Goal: Task Accomplishment & Management: Use online tool/utility

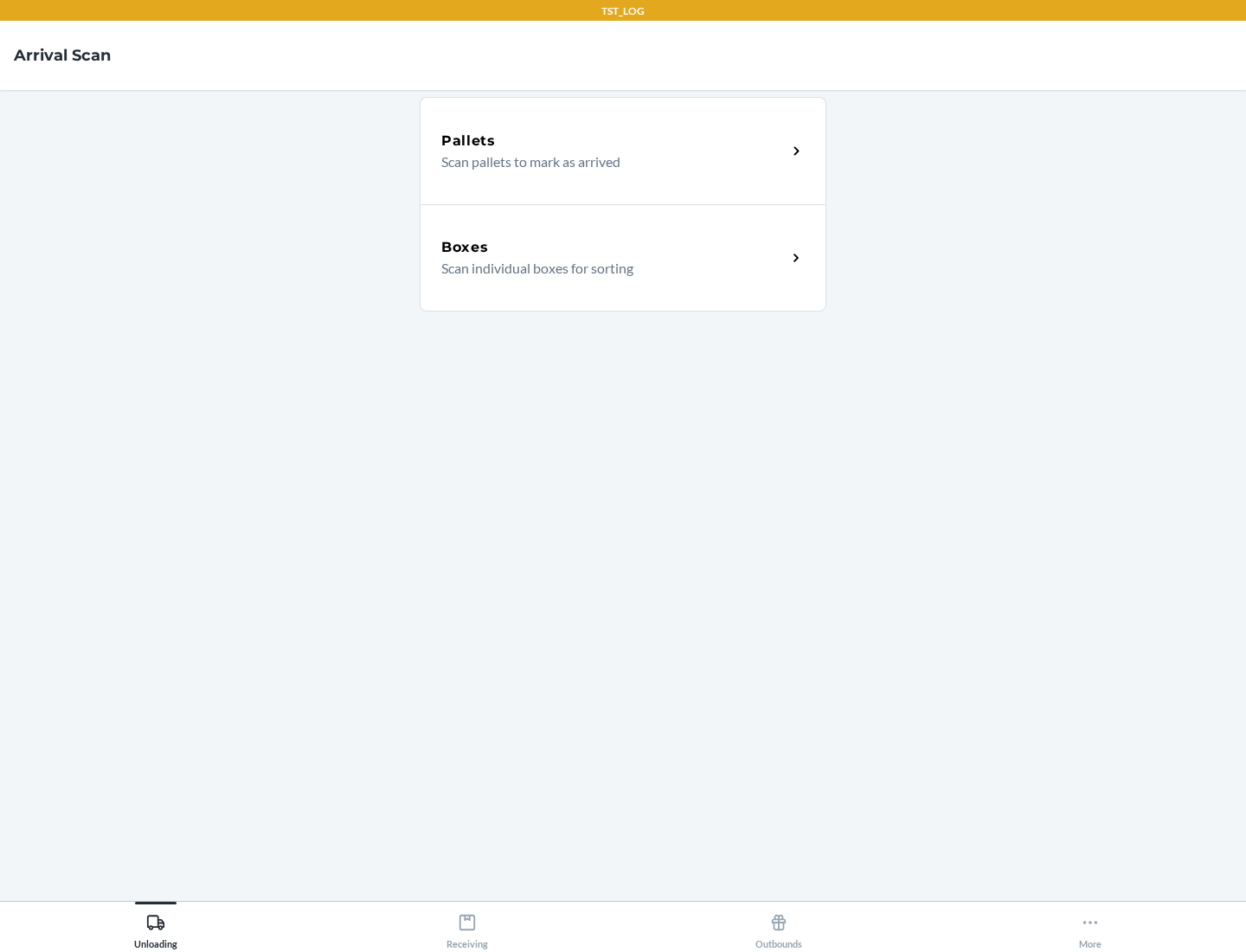
click at [614, 248] on div "Boxes" at bounding box center [614, 248] width 345 height 21
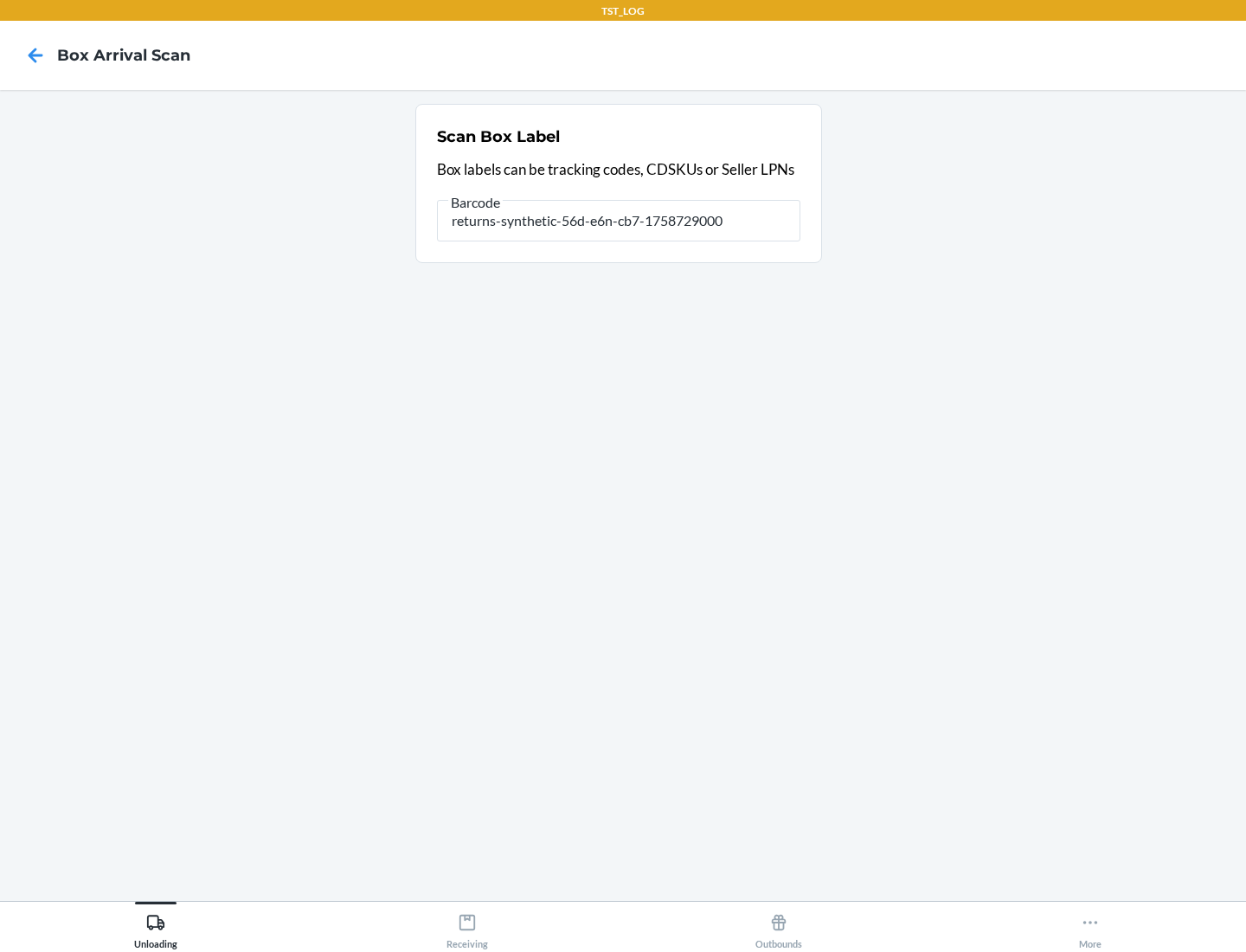
type input "returns-synthetic-56d-e6n-cb7-1758729000"
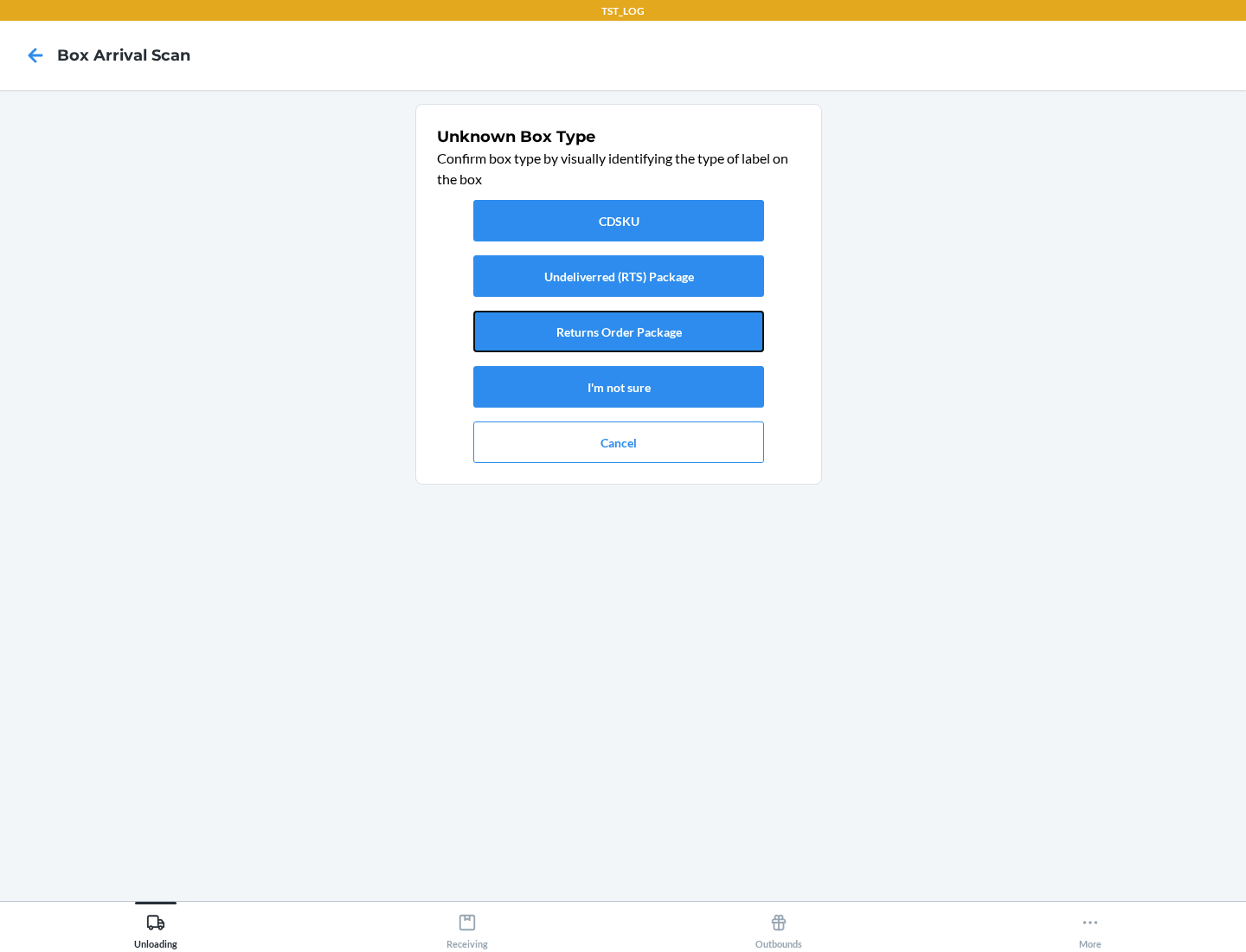
click at [618, 331] on button "Returns Order Package" at bounding box center [618, 331] width 290 height 42
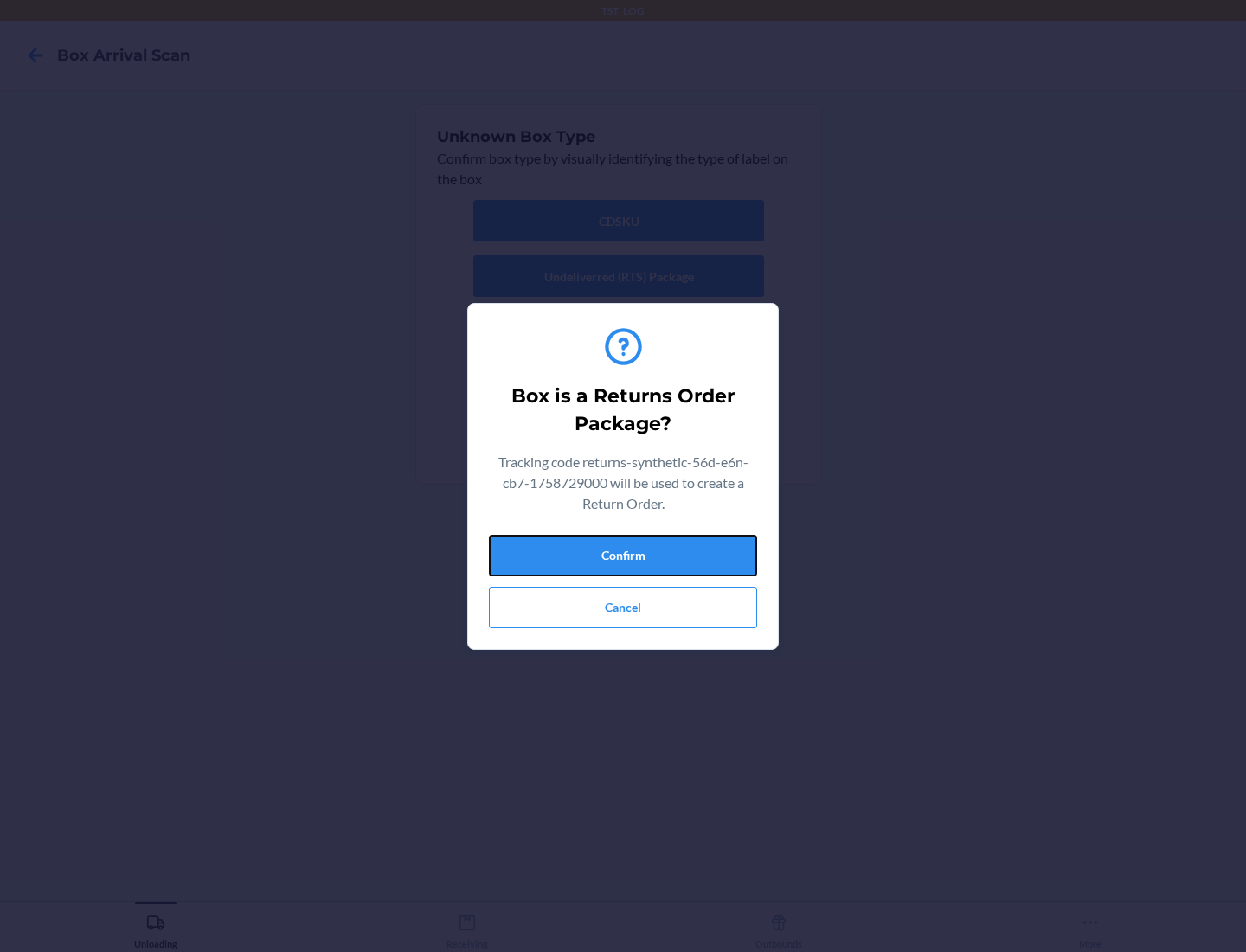
click at [623, 554] on button "Confirm" at bounding box center [623, 555] width 269 height 42
